Goal: Transaction & Acquisition: Book appointment/travel/reservation

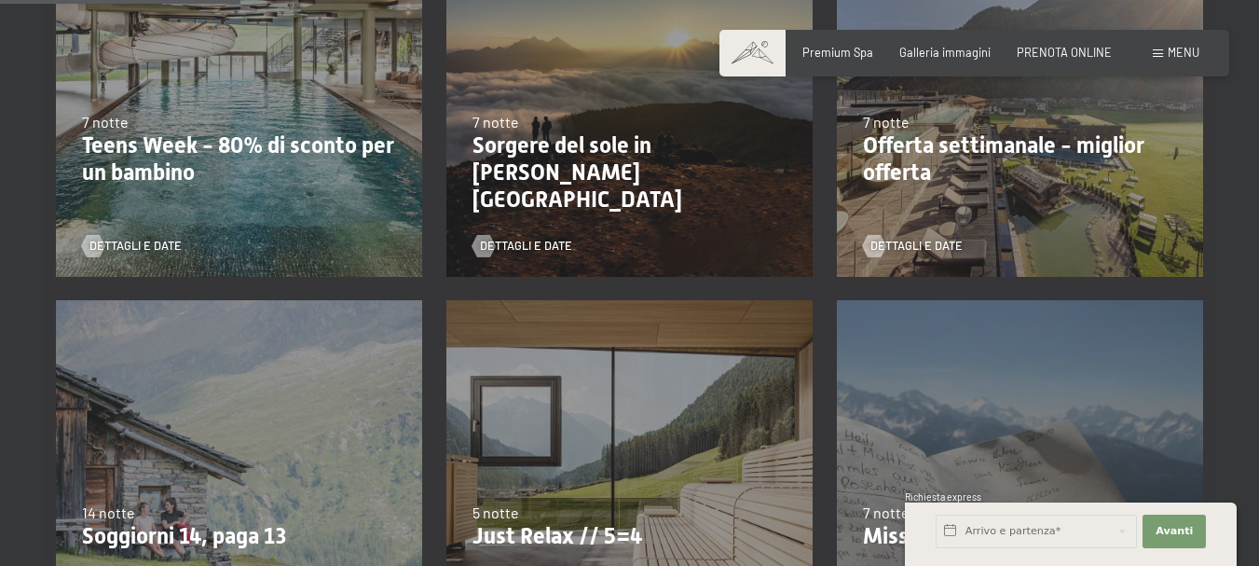
scroll to position [559, 0]
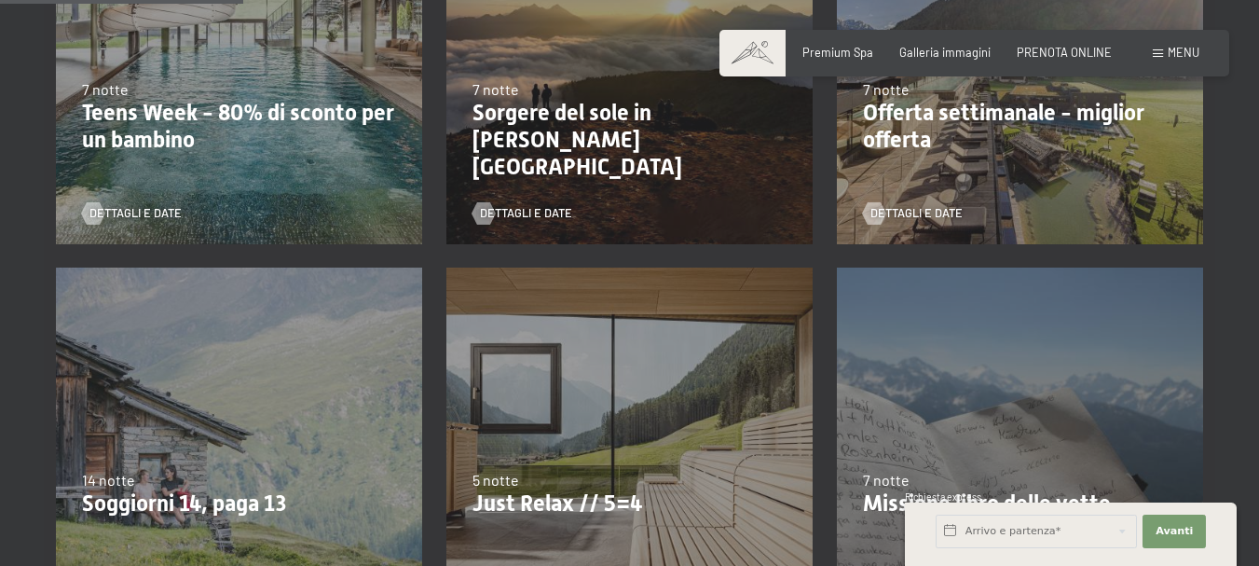
click at [882, 196] on div "Dettagli e Date" at bounding box center [1014, 202] width 303 height 39
click at [881, 222] on div at bounding box center [874, 213] width 13 height 22
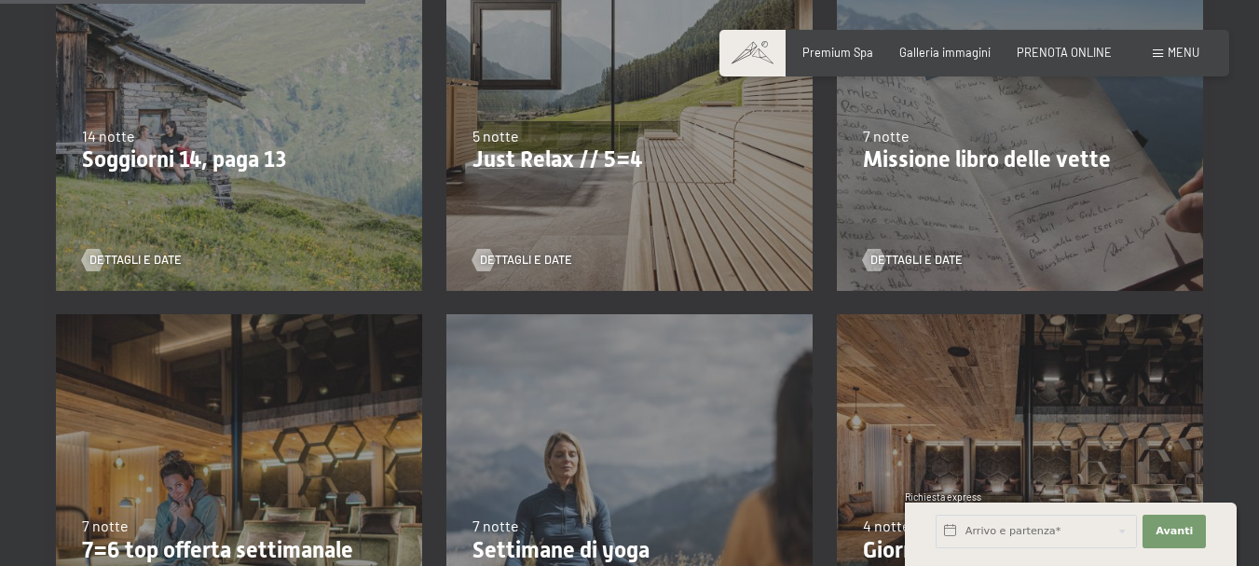
scroll to position [932, 0]
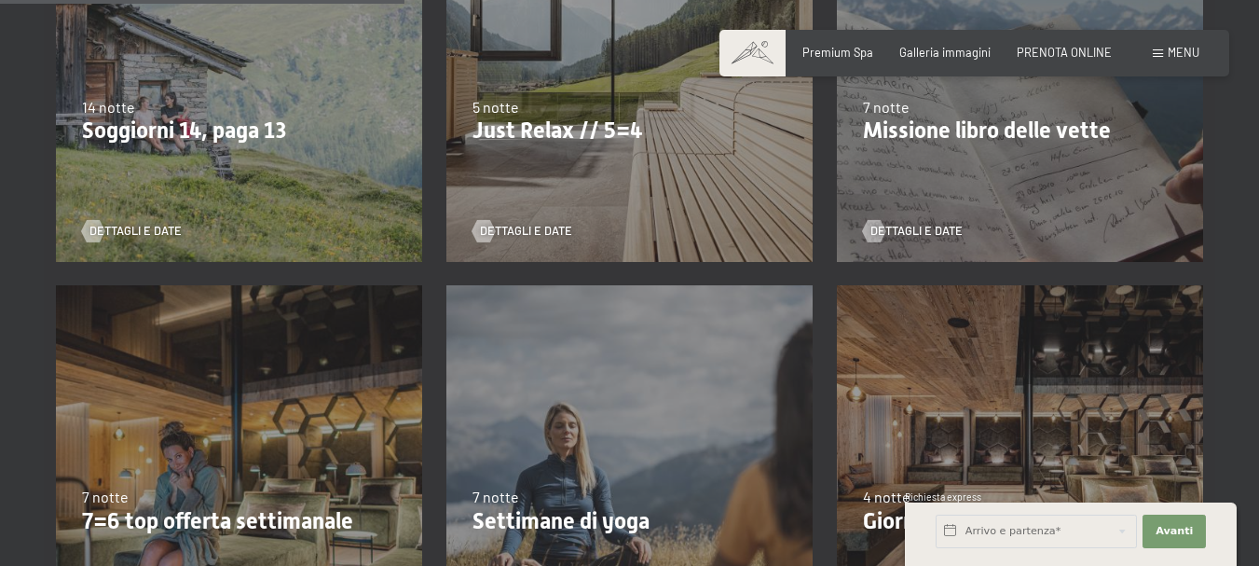
click at [542, 149] on div "7/9/2025-3/10/2025 21/12/2025-26/12/2025 11/1/2026-23/1/2026 8/3/2026-27/3/2026…" at bounding box center [629, 78] width 390 height 390
click at [538, 130] on p "Just Relax // 5=4" at bounding box center [630, 130] width 314 height 27
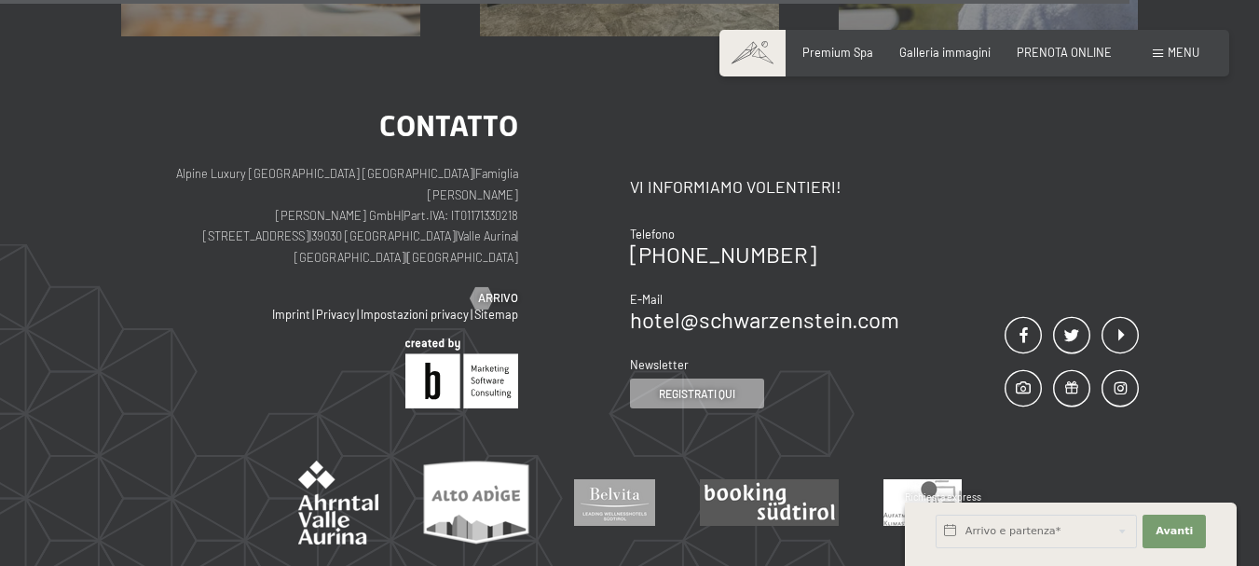
scroll to position [2796, 0]
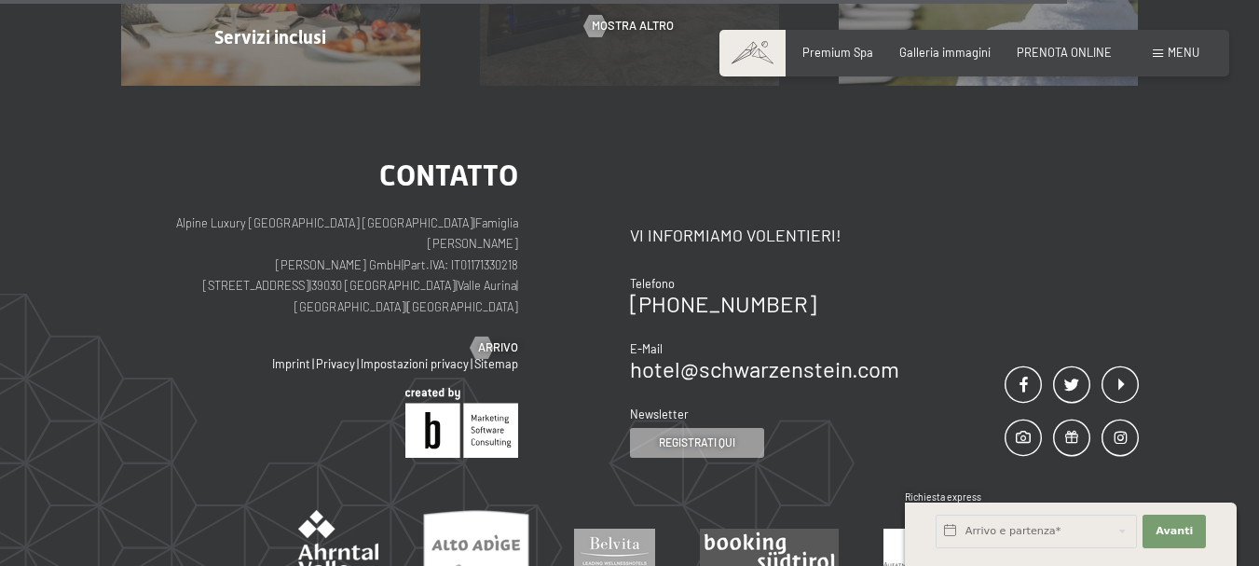
scroll to position [1678, 0]
